Goal: Task Accomplishment & Management: Manage account settings

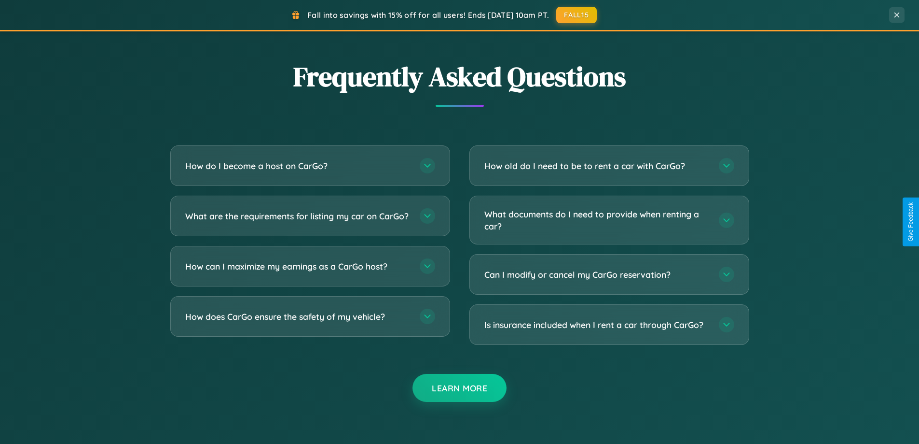
scroll to position [1857, 0]
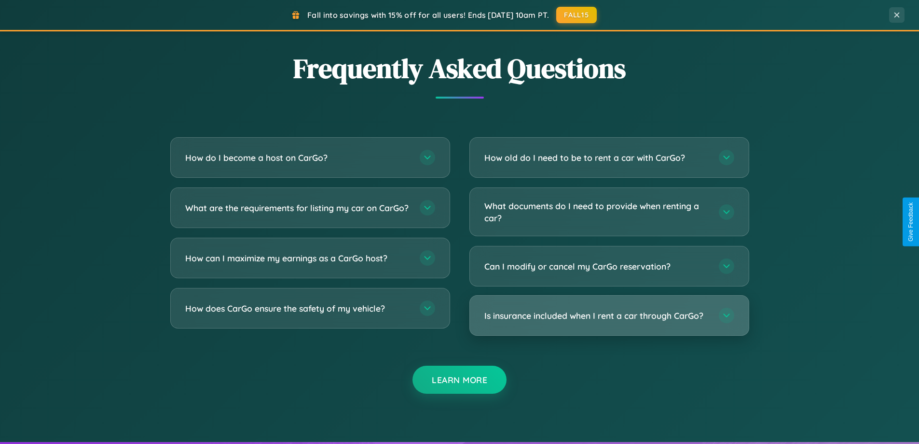
click at [609, 315] on h3 "Is insurance included when I rent a car through CarGo?" at bounding box center [597, 315] width 225 height 12
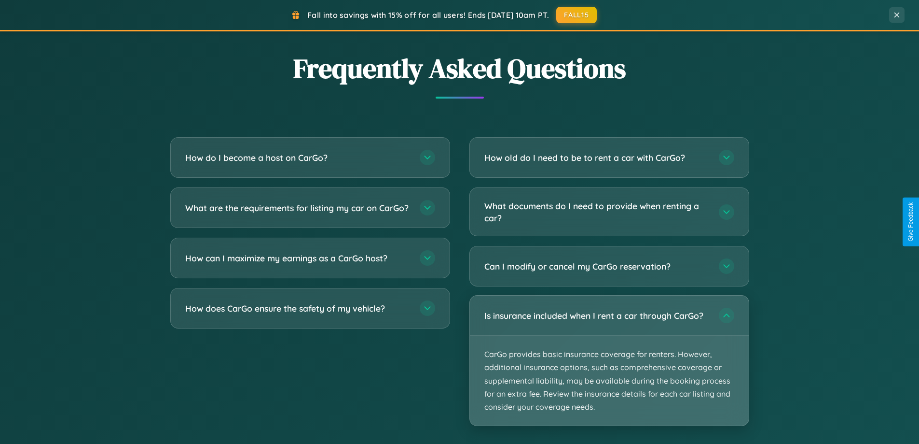
click at [609, 360] on p "CarGo provides basic insurance coverage for renters. However, additional insura…" at bounding box center [609, 380] width 279 height 90
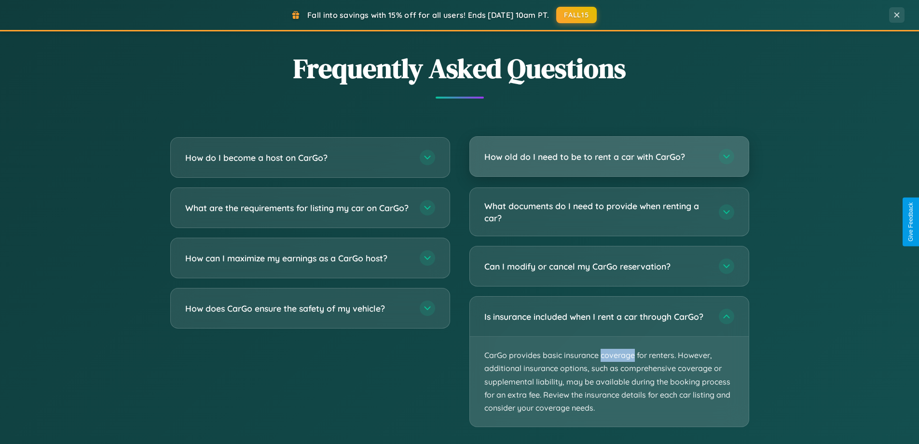
click at [609, 157] on h3 "How old do I need to be to rent a car with CarGo?" at bounding box center [597, 157] width 225 height 12
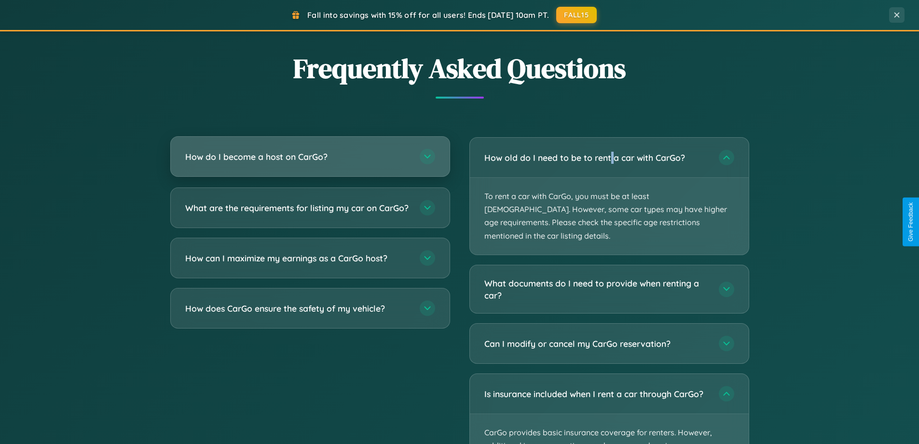
click at [310, 156] on h3 "How do I become a host on CarGo?" at bounding box center [297, 157] width 225 height 12
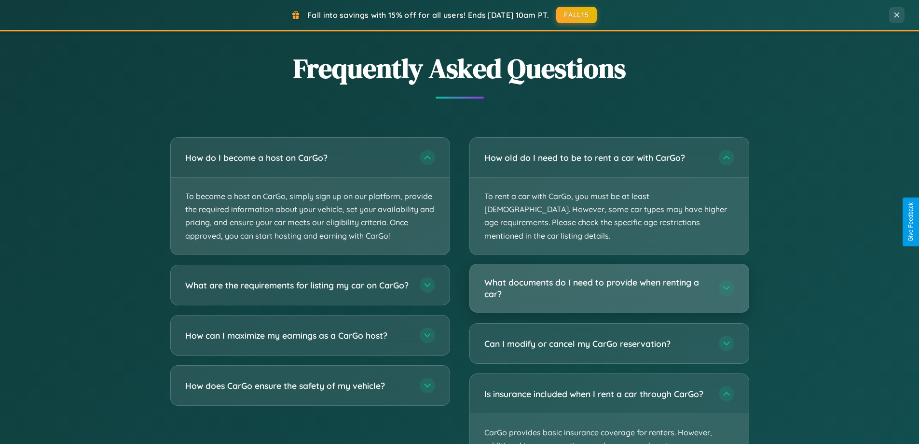
click at [609, 276] on h3 "What documents do I need to provide when renting a car?" at bounding box center [597, 288] width 225 height 24
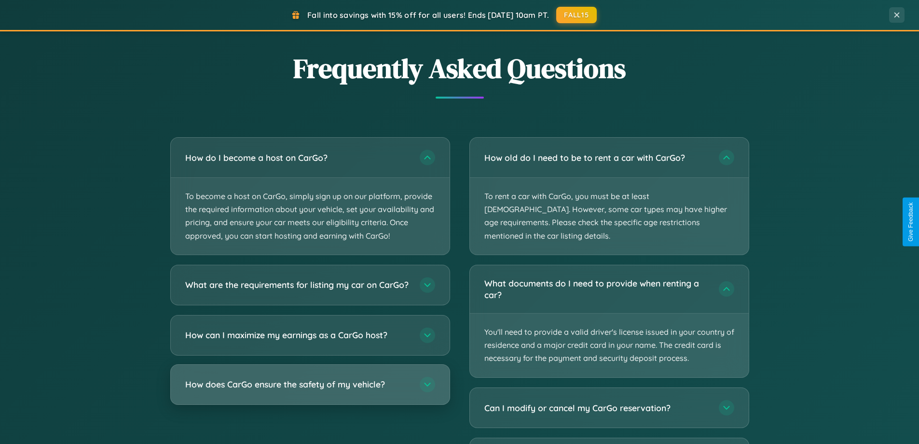
click at [310, 390] on h3 "How does CarGo ensure the safety of my vehicle?" at bounding box center [297, 384] width 225 height 12
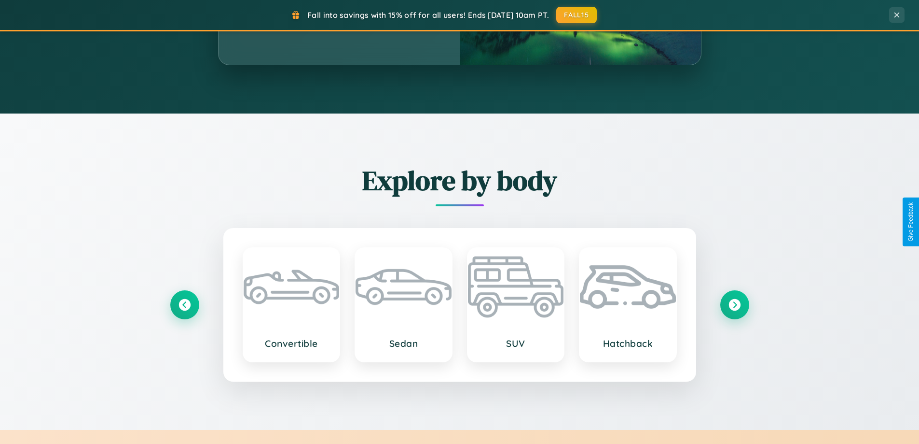
scroll to position [664, 0]
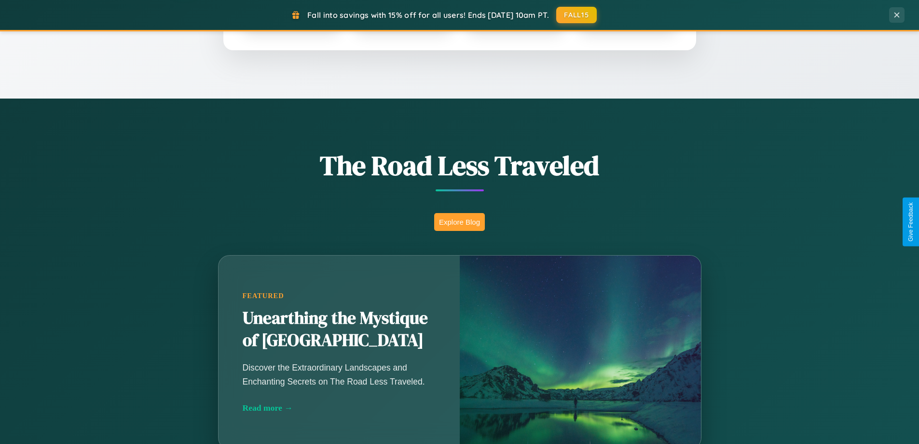
click at [459, 222] on button "Explore Blog" at bounding box center [459, 222] width 51 height 18
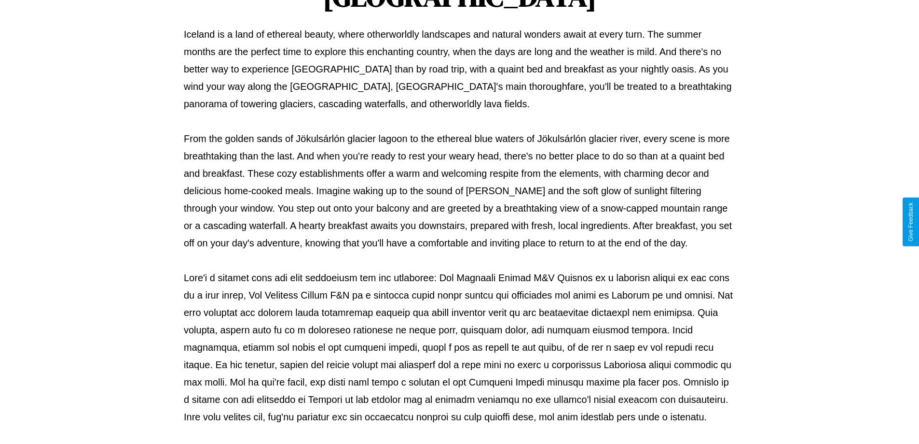
scroll to position [312, 0]
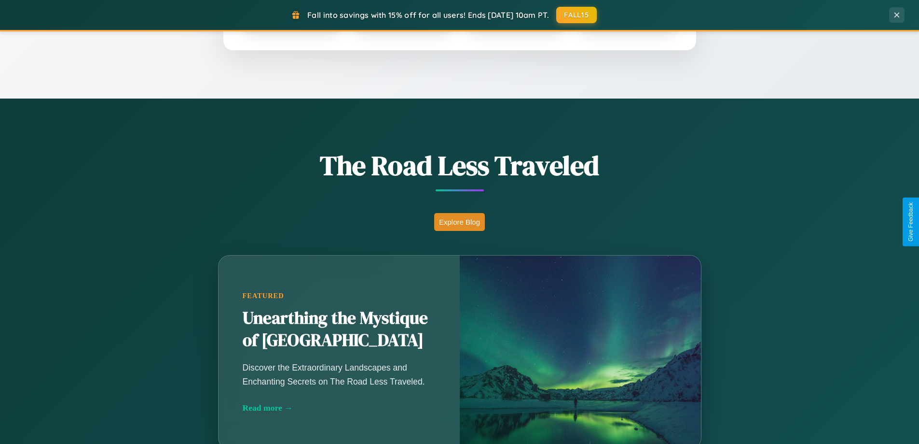
scroll to position [416, 0]
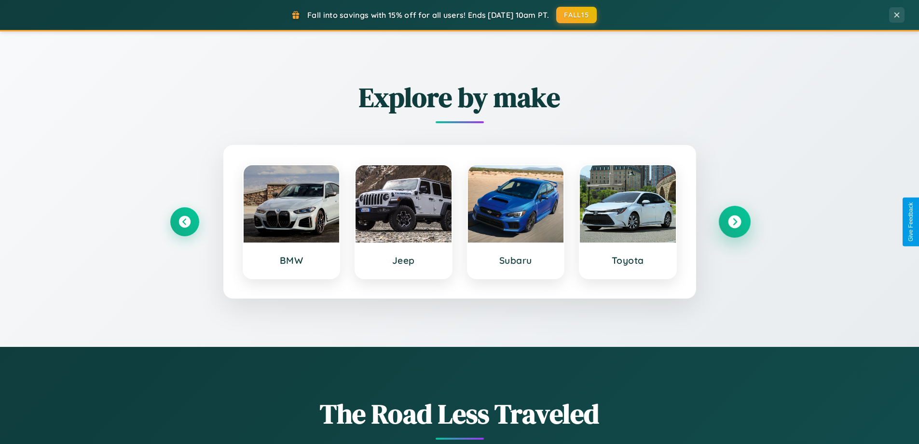
click at [735, 222] on icon at bounding box center [734, 221] width 13 height 13
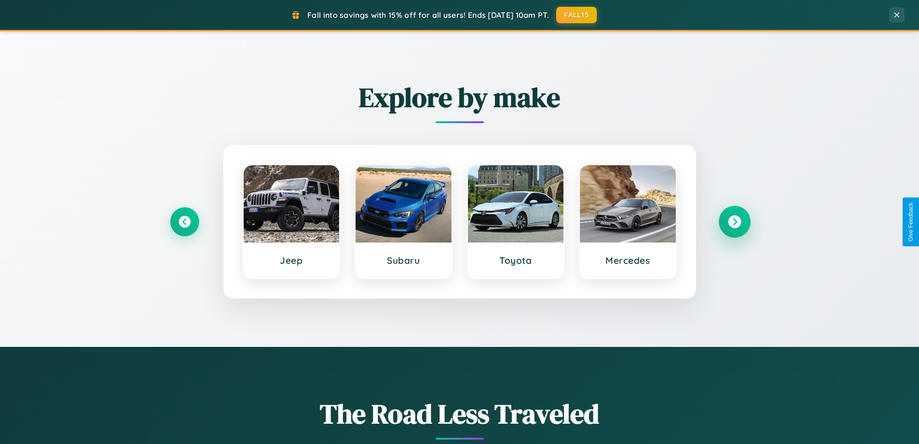
click at [735, 222] on icon at bounding box center [734, 221] width 13 height 13
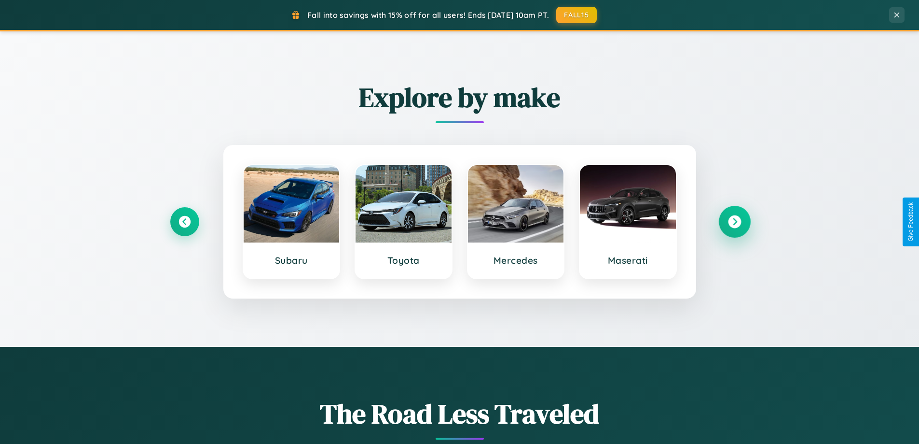
click at [735, 222] on icon at bounding box center [734, 221] width 13 height 13
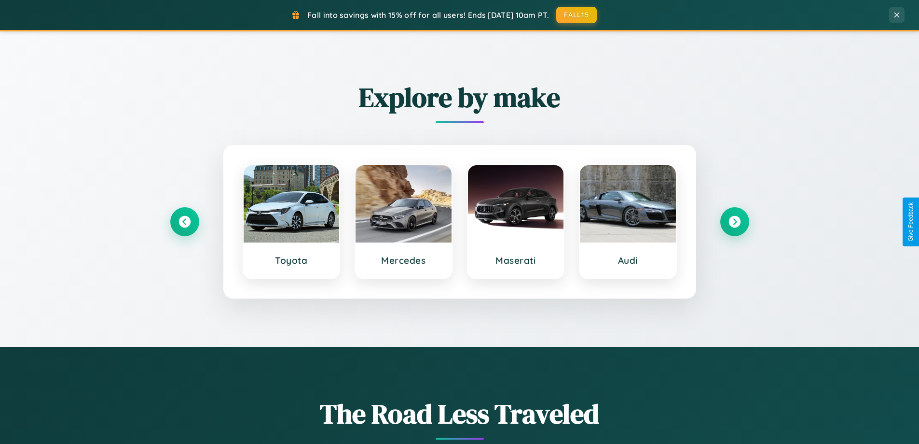
scroll to position [0, 0]
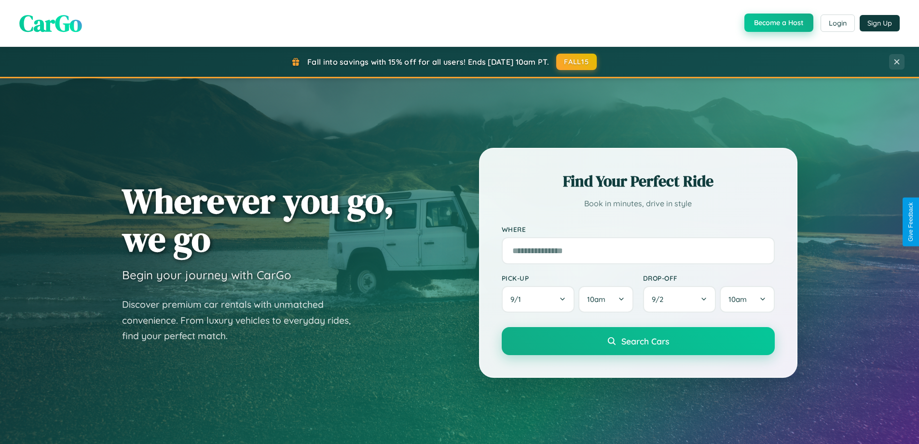
click at [778, 23] on button "Become a Host" at bounding box center [779, 23] width 69 height 18
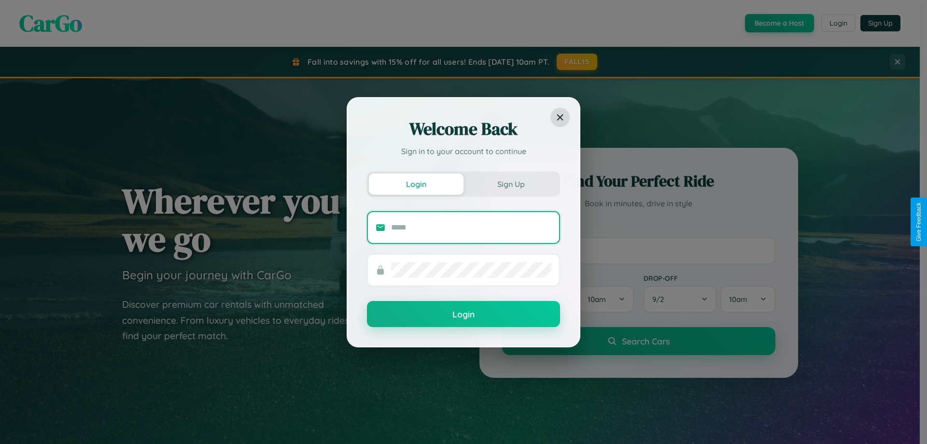
click at [471, 227] on input "text" at bounding box center [471, 227] width 160 height 15
type input "**********"
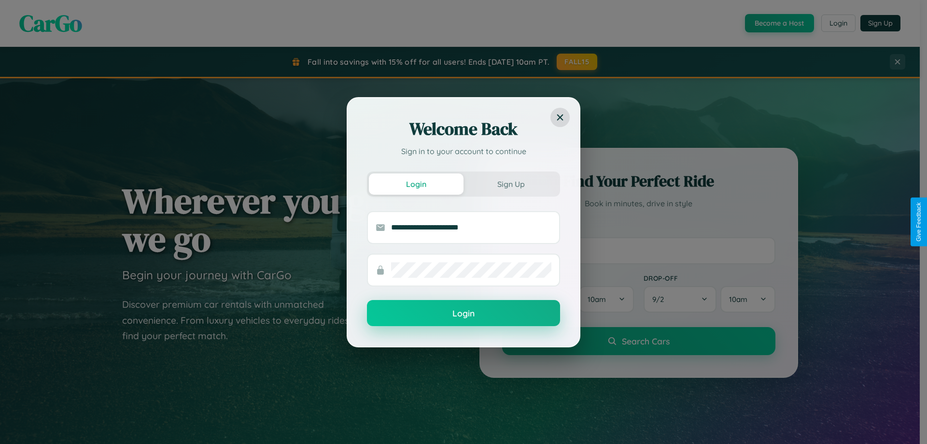
click at [463, 313] on button "Login" at bounding box center [463, 313] width 193 height 26
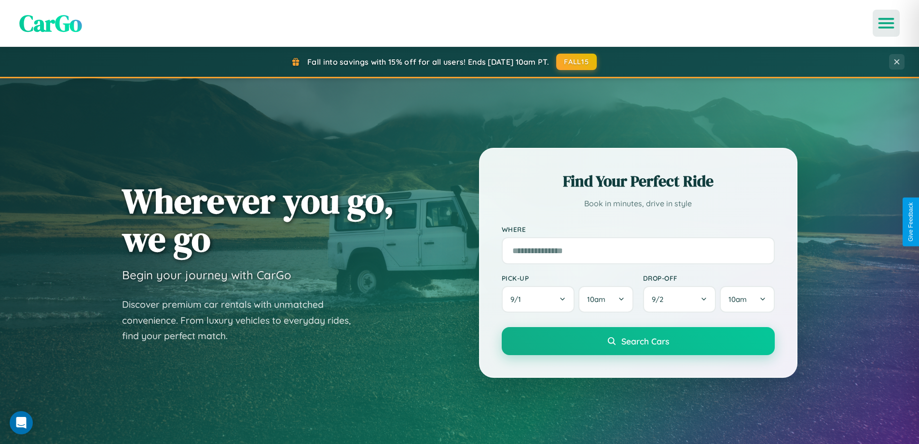
click at [887, 23] on icon "Open menu" at bounding box center [887, 23] width 14 height 9
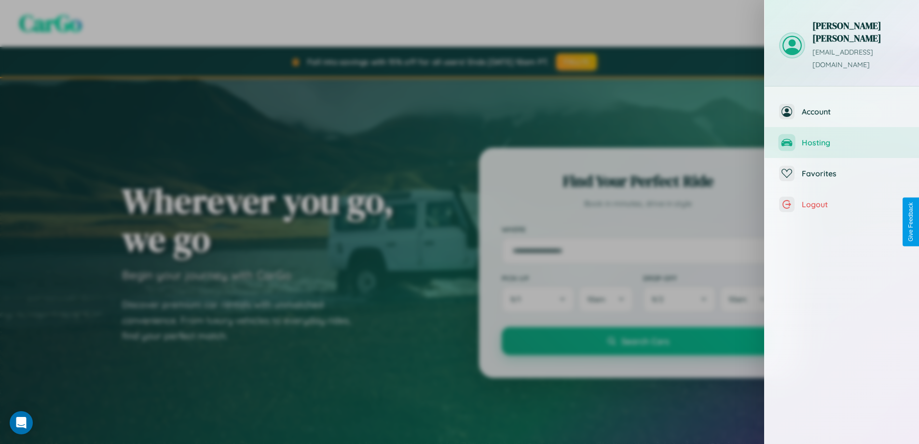
click at [842, 138] on span "Hosting" at bounding box center [853, 143] width 103 height 10
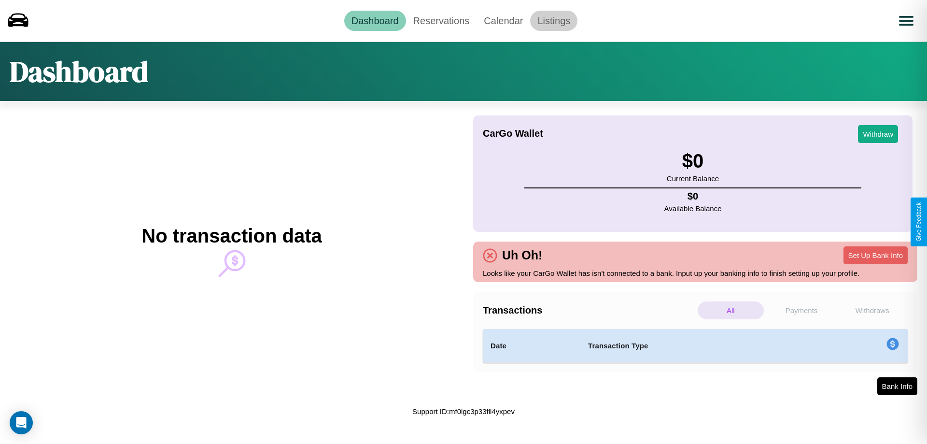
click at [554, 20] on link "Listings" at bounding box center [553, 21] width 47 height 20
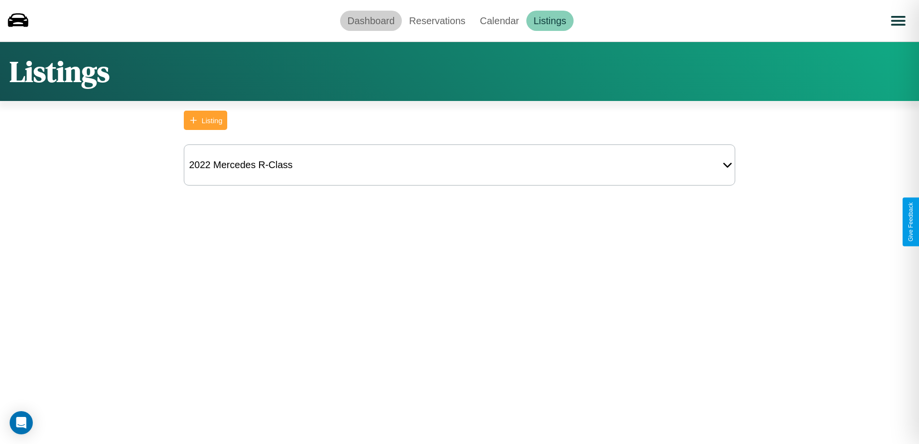
click at [371, 20] on link "Dashboard" at bounding box center [371, 21] width 62 height 20
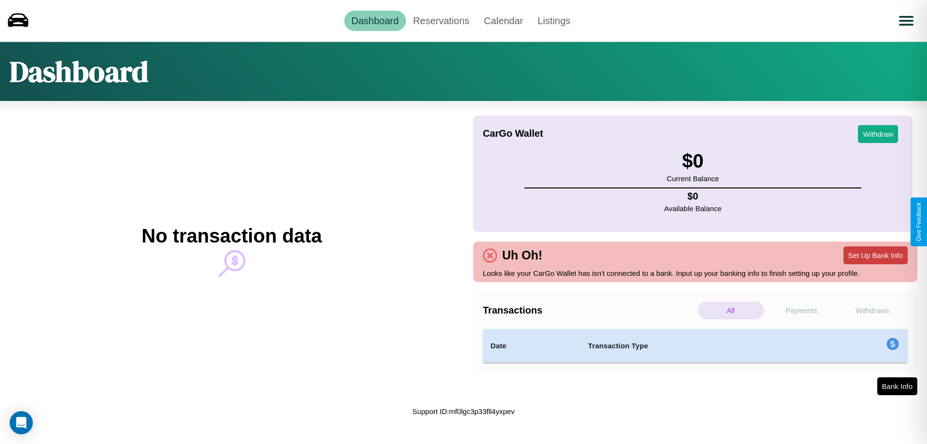
click at [875, 255] on button "Set Up Bank Info" at bounding box center [875, 255] width 64 height 18
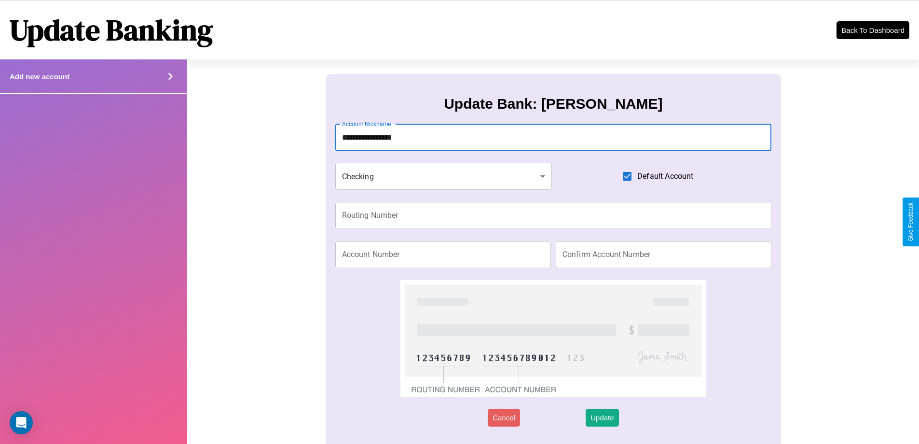
type input "**********"
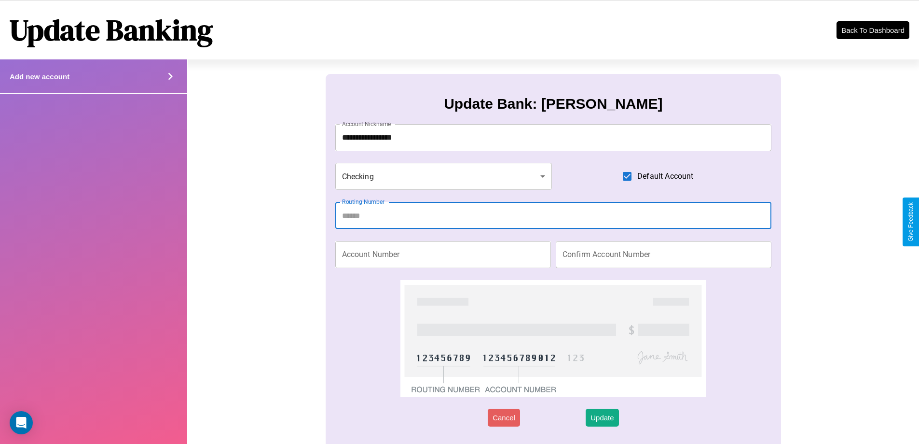
click at [553, 215] on input "Routing Number" at bounding box center [553, 215] width 437 height 27
type input "*********"
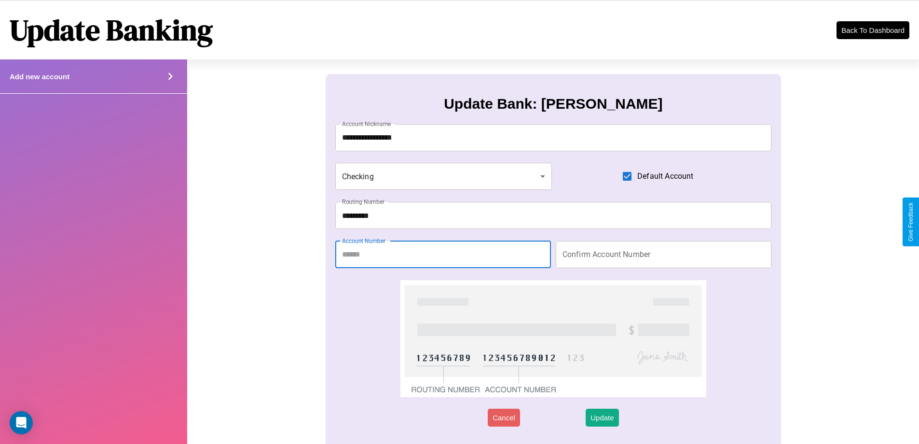
click at [443, 254] on input "Account Number" at bounding box center [443, 254] width 216 height 27
type input "********"
click at [664, 254] on input "Confirm Account Number" at bounding box center [664, 254] width 216 height 27
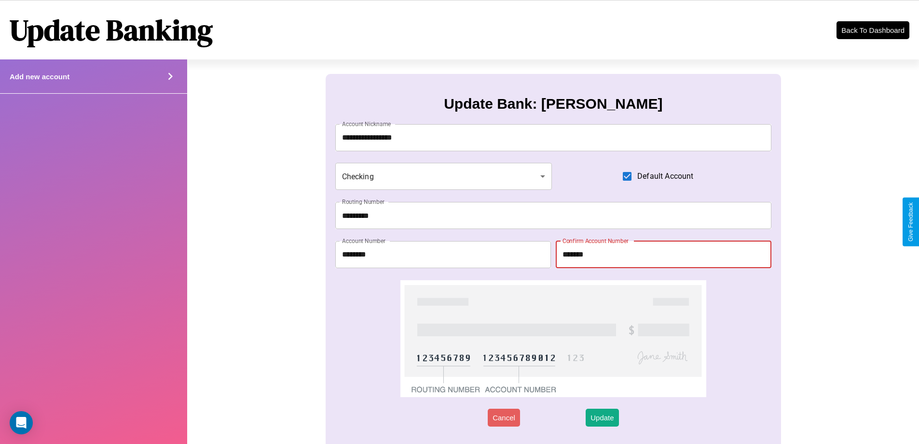
type input "********"
